Goal: Find specific page/section: Find specific page/section

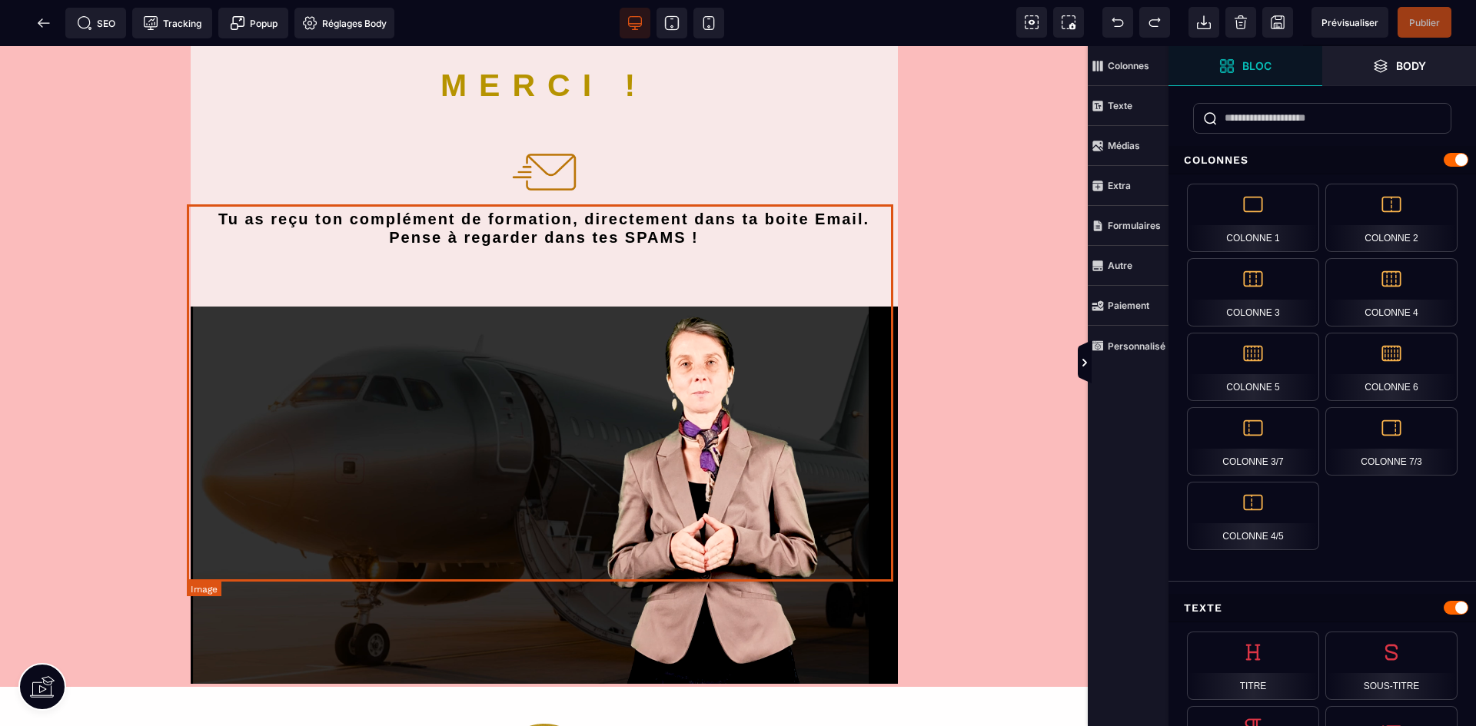
scroll to position [307, 0]
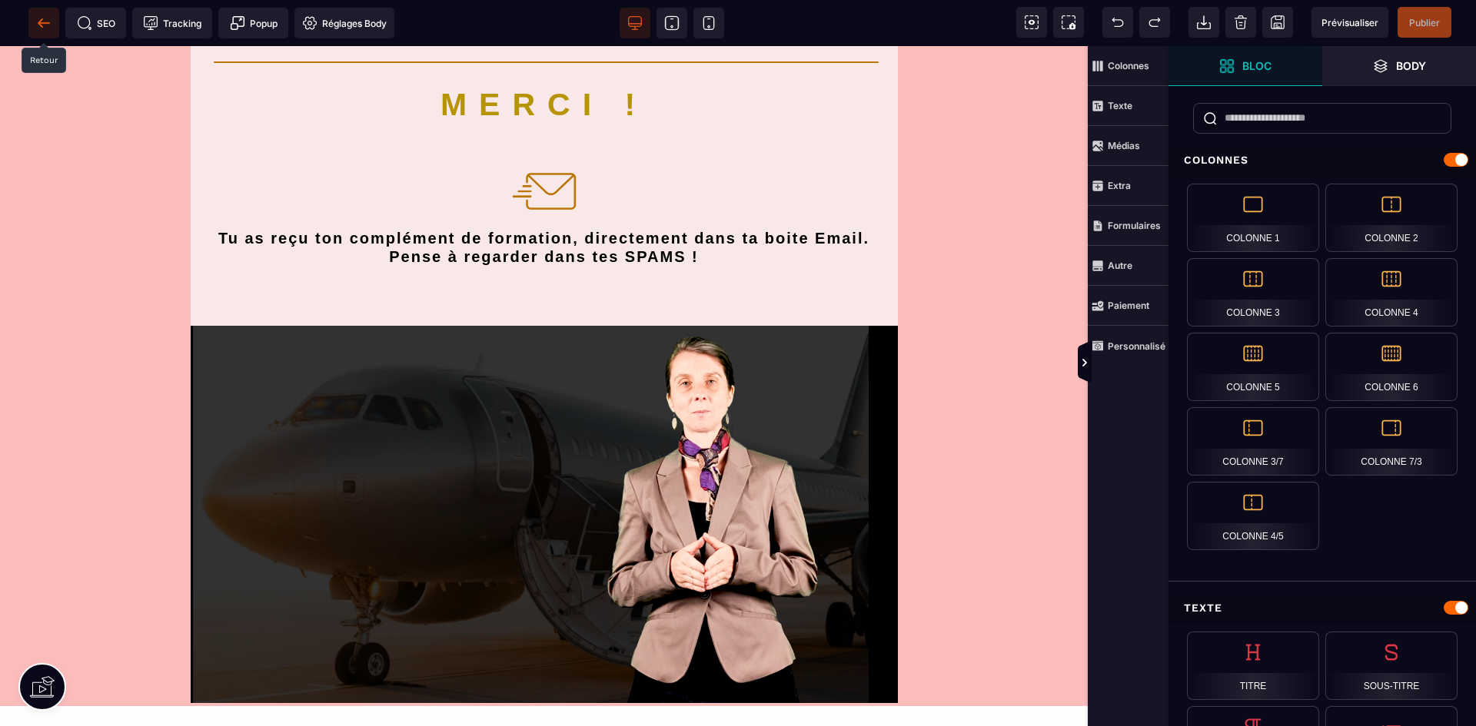
click at [39, 22] on icon at bounding box center [44, 22] width 12 height 1
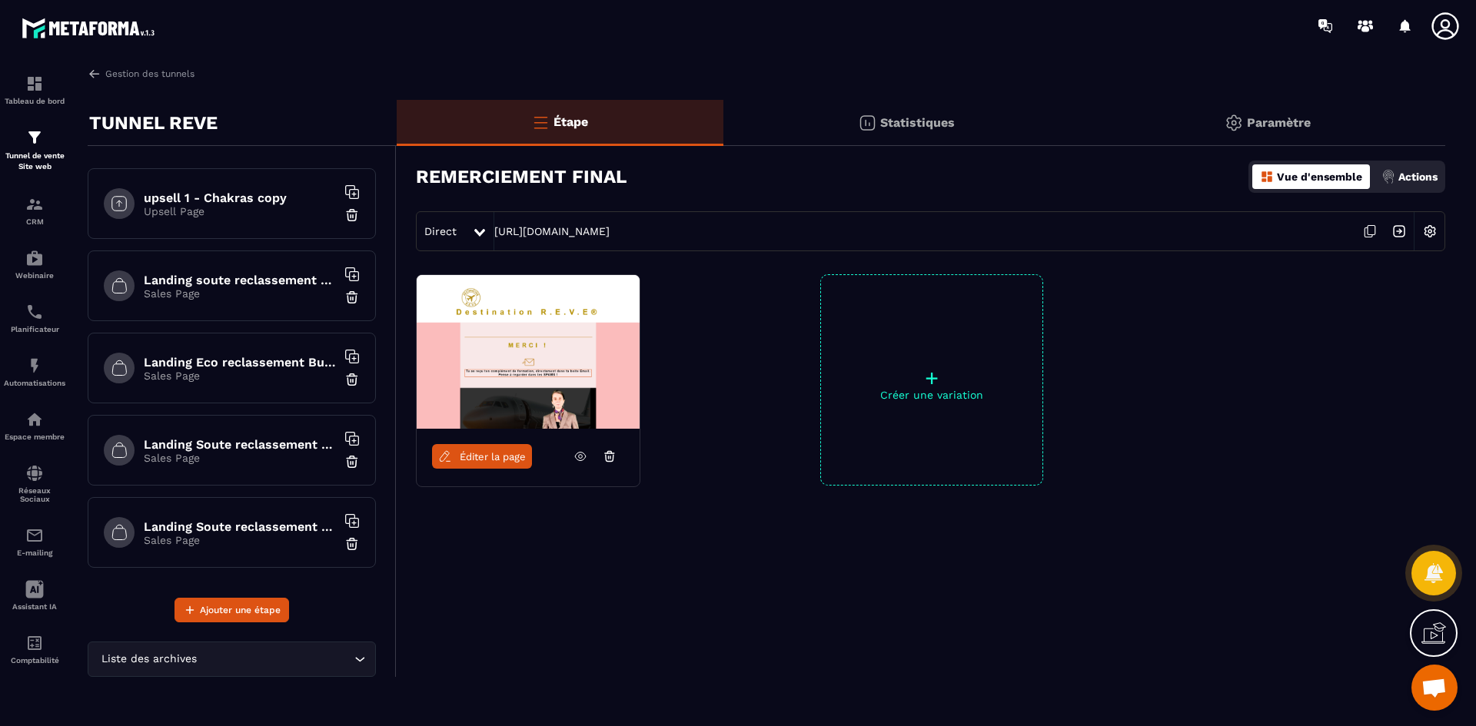
scroll to position [1067, 0]
click at [268, 284] on h6 "Landing soute reclassement choix" at bounding box center [240, 279] width 192 height 15
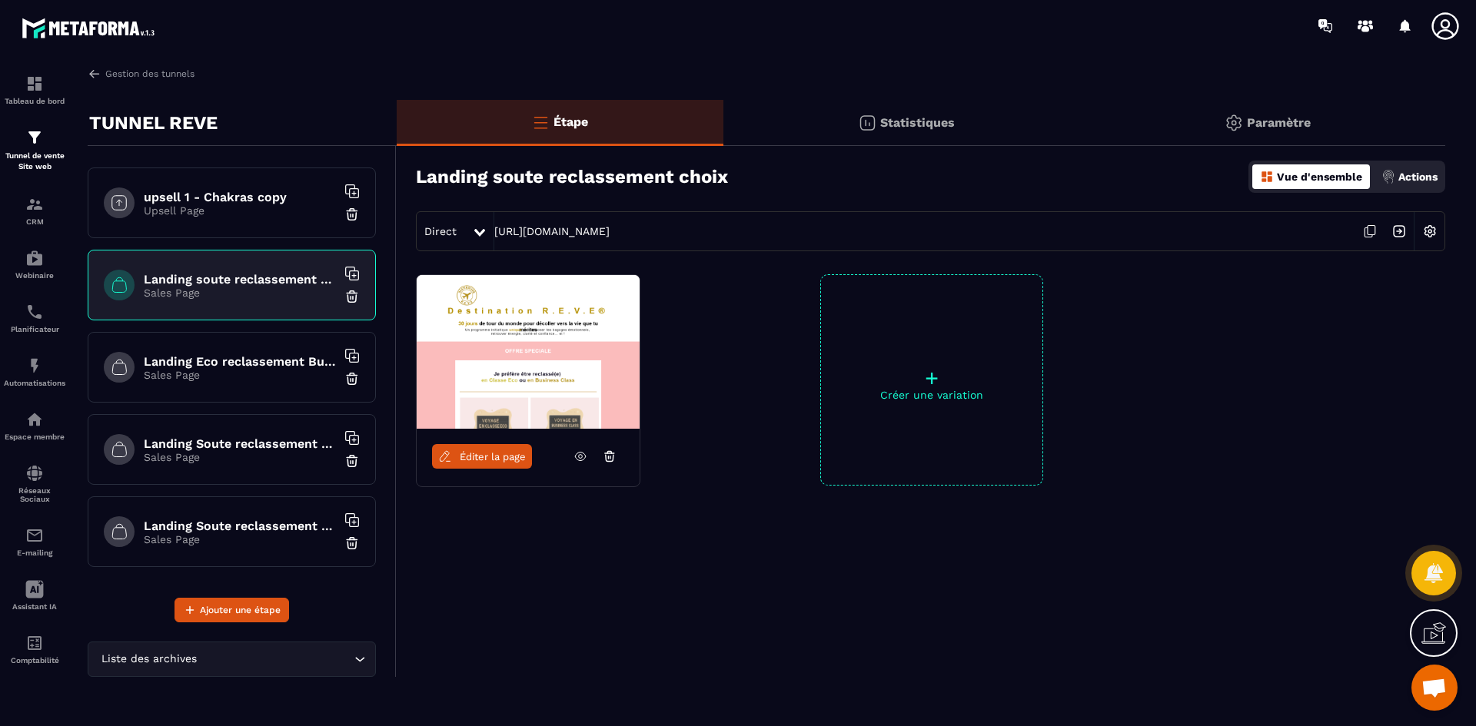
click at [496, 458] on span "Éditer la page" at bounding box center [493, 457] width 66 height 12
